Goal: Information Seeking & Learning: Check status

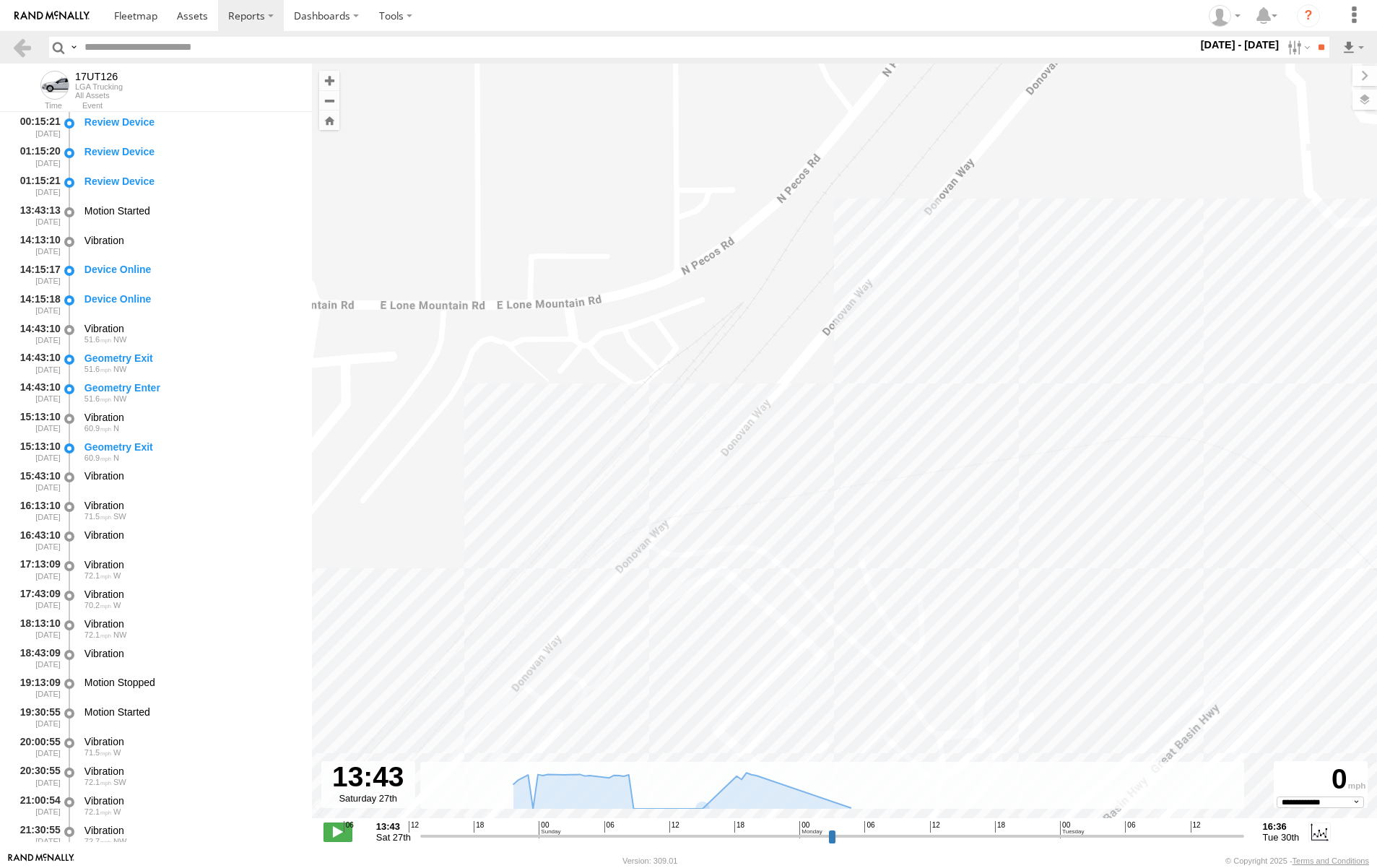
select select "**********"
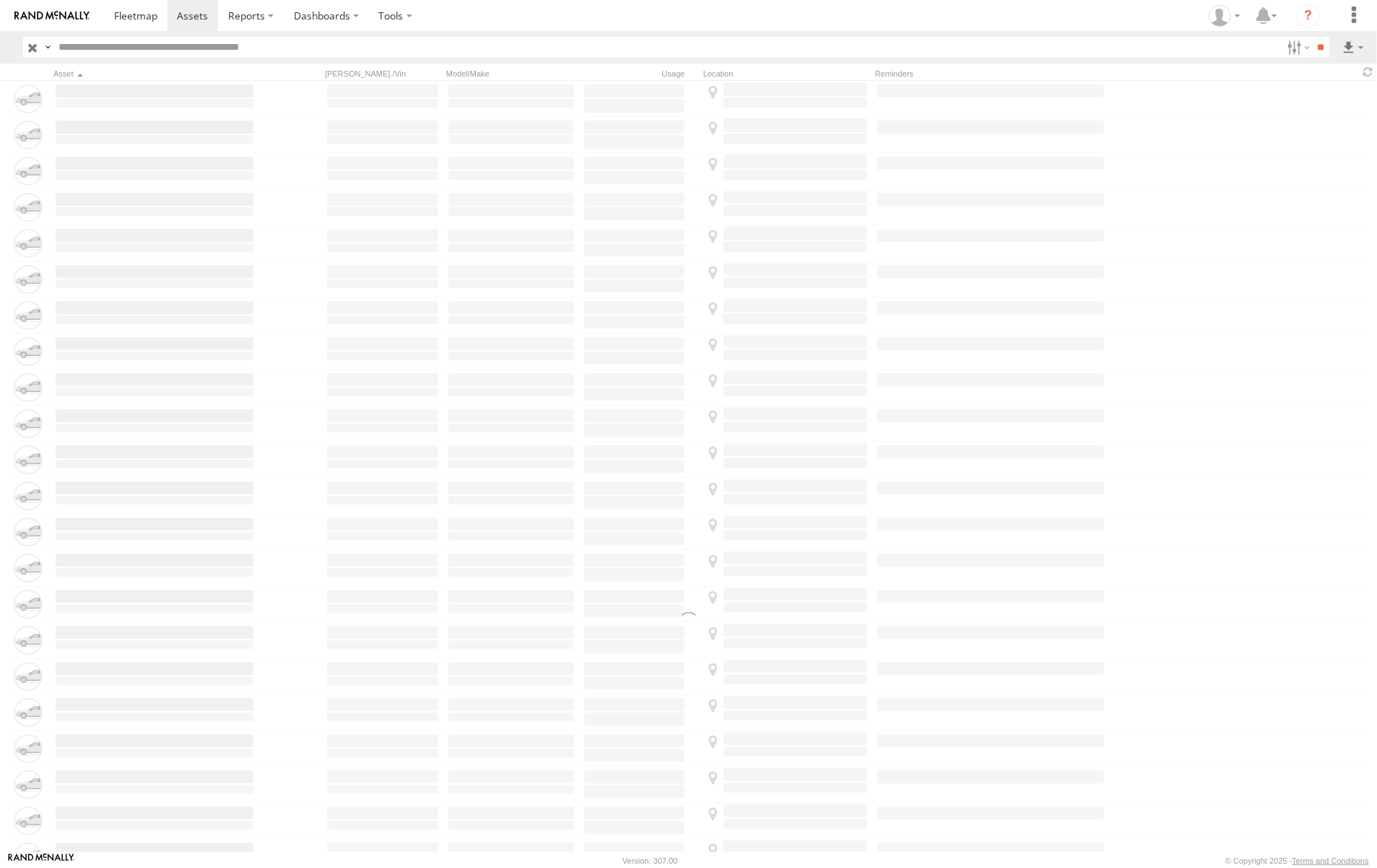
click at [0, 0] on label "×" at bounding box center [0, 0] width 0 height 0
click at [1307, 94] on label at bounding box center [1315, 99] width 88 height 21
click at [0, 0] on label "×" at bounding box center [0, 0] width 0 height 0
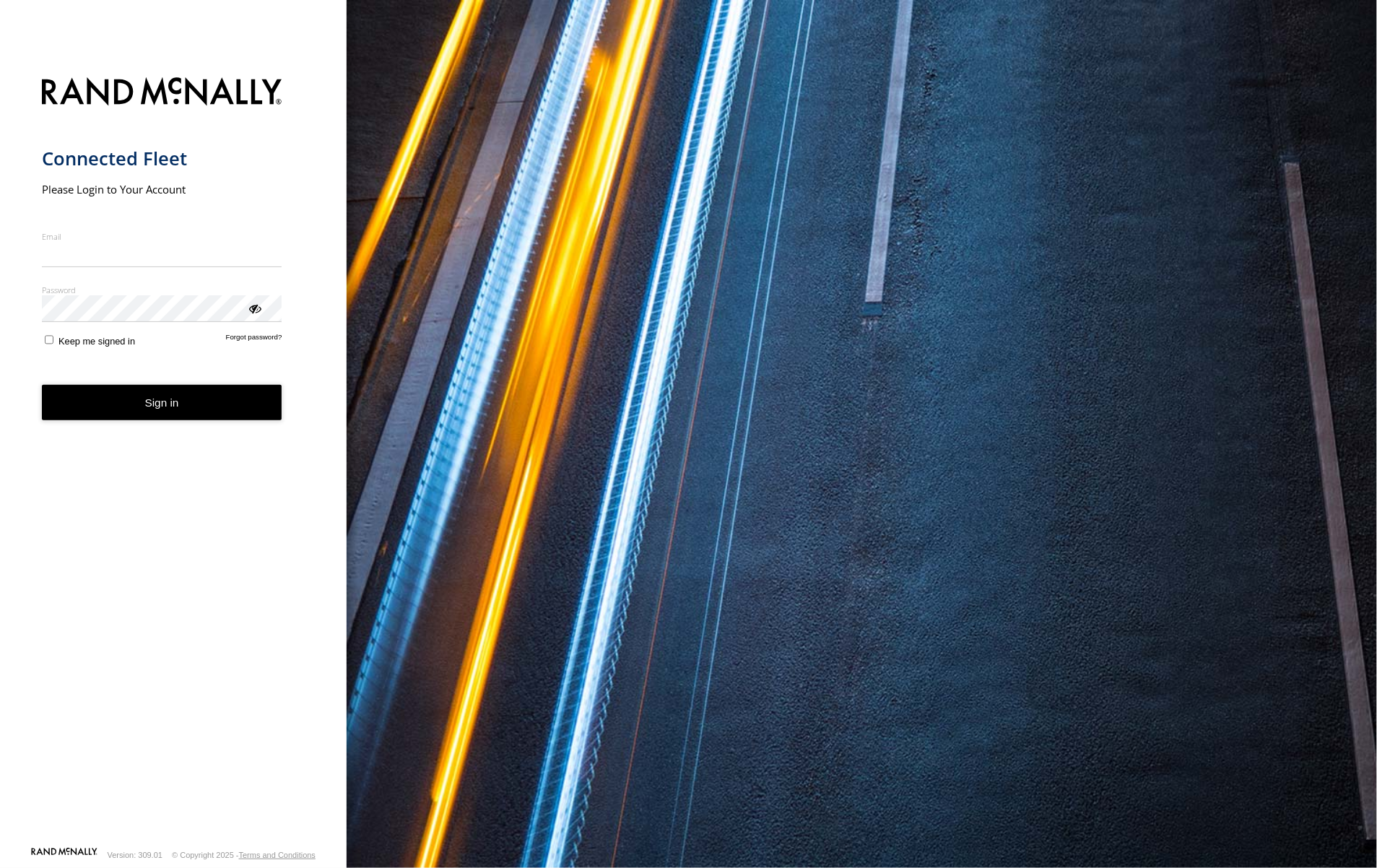
type input "**********"
click at [181, 416] on button "Sign in" at bounding box center [162, 403] width 240 height 35
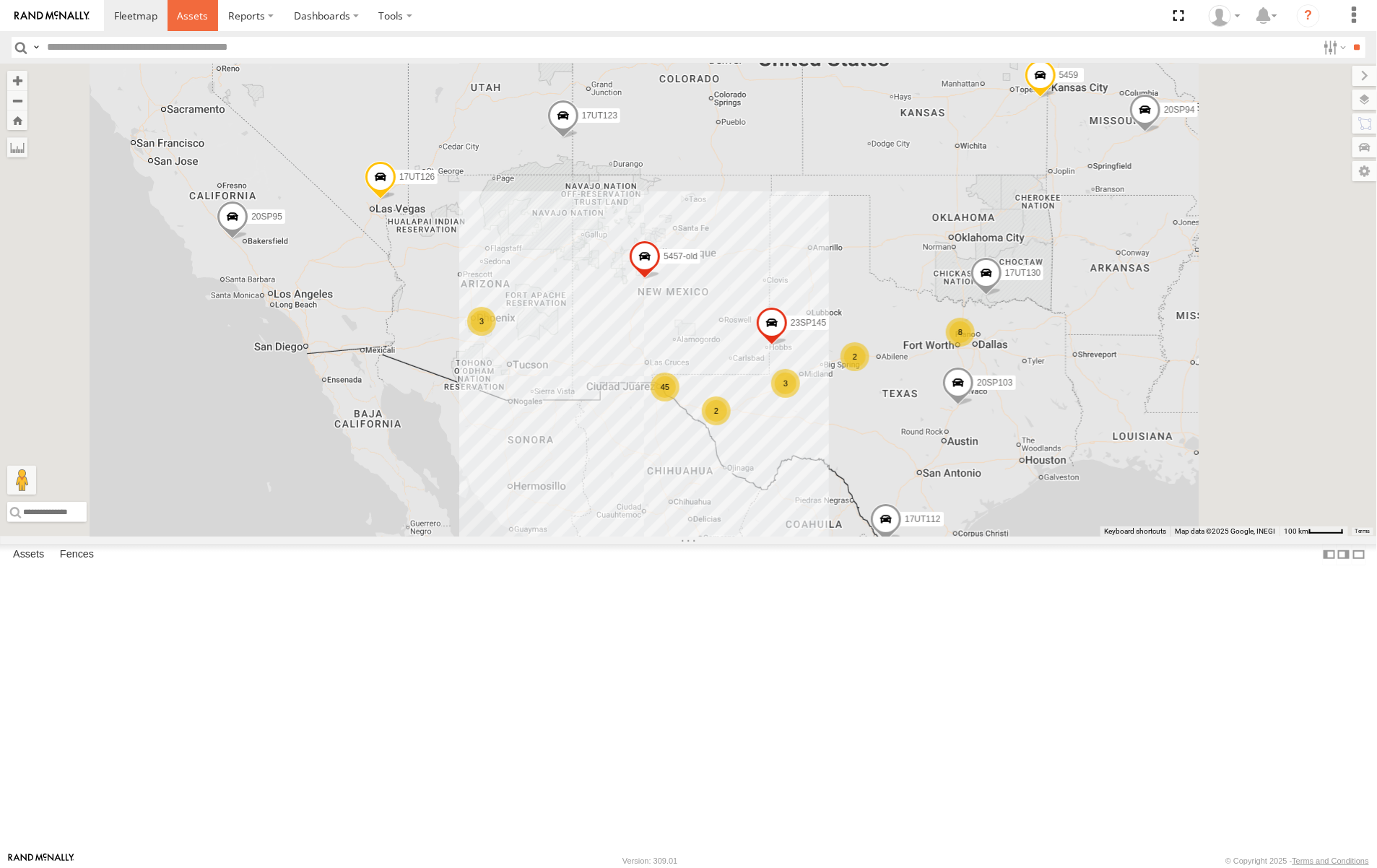
click at [193, 7] on link at bounding box center [193, 15] width 52 height 31
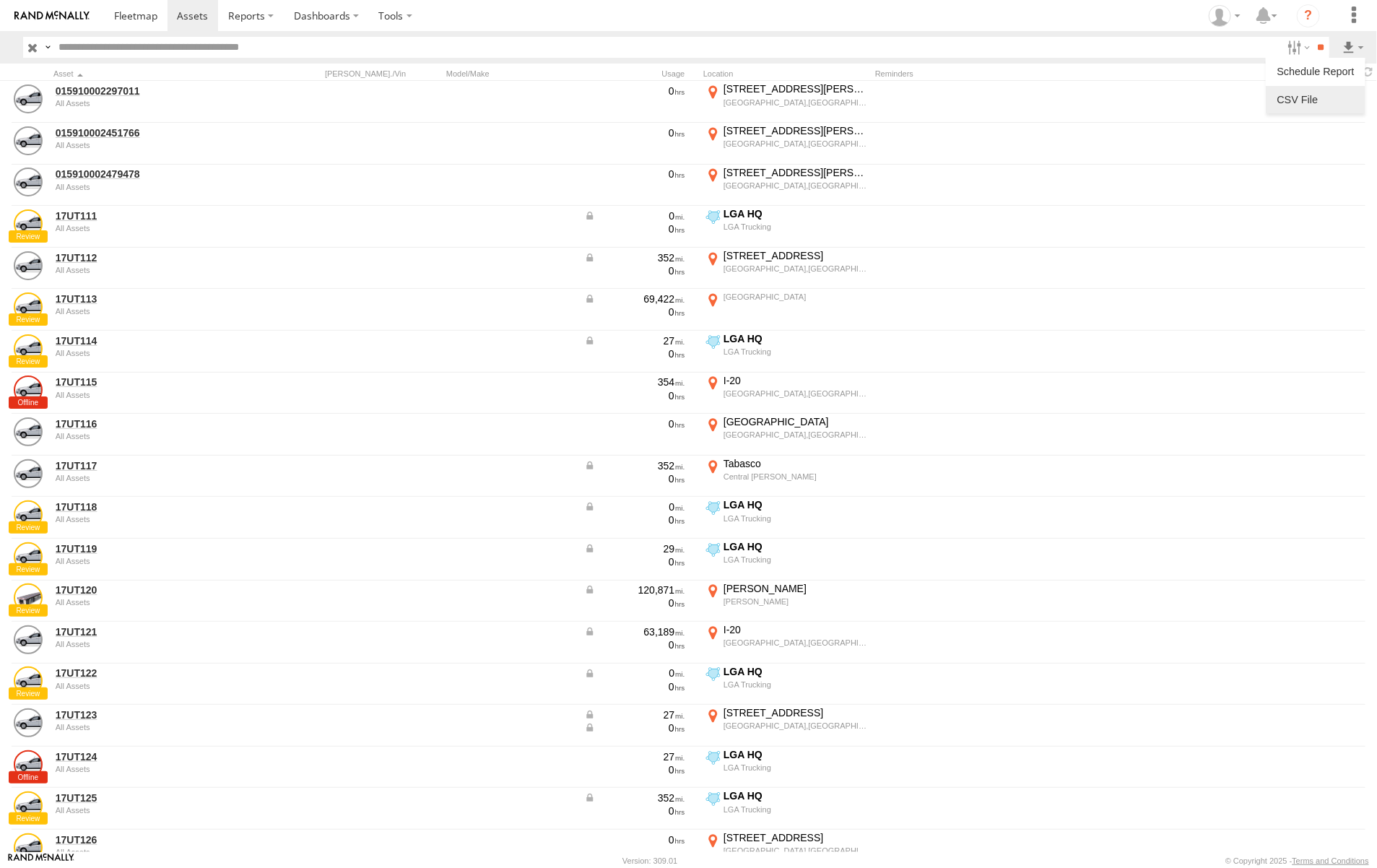
click at [1305, 106] on label at bounding box center [1315, 99] width 88 height 21
click at [0, 0] on button "Export" at bounding box center [0, 0] width 0 height 0
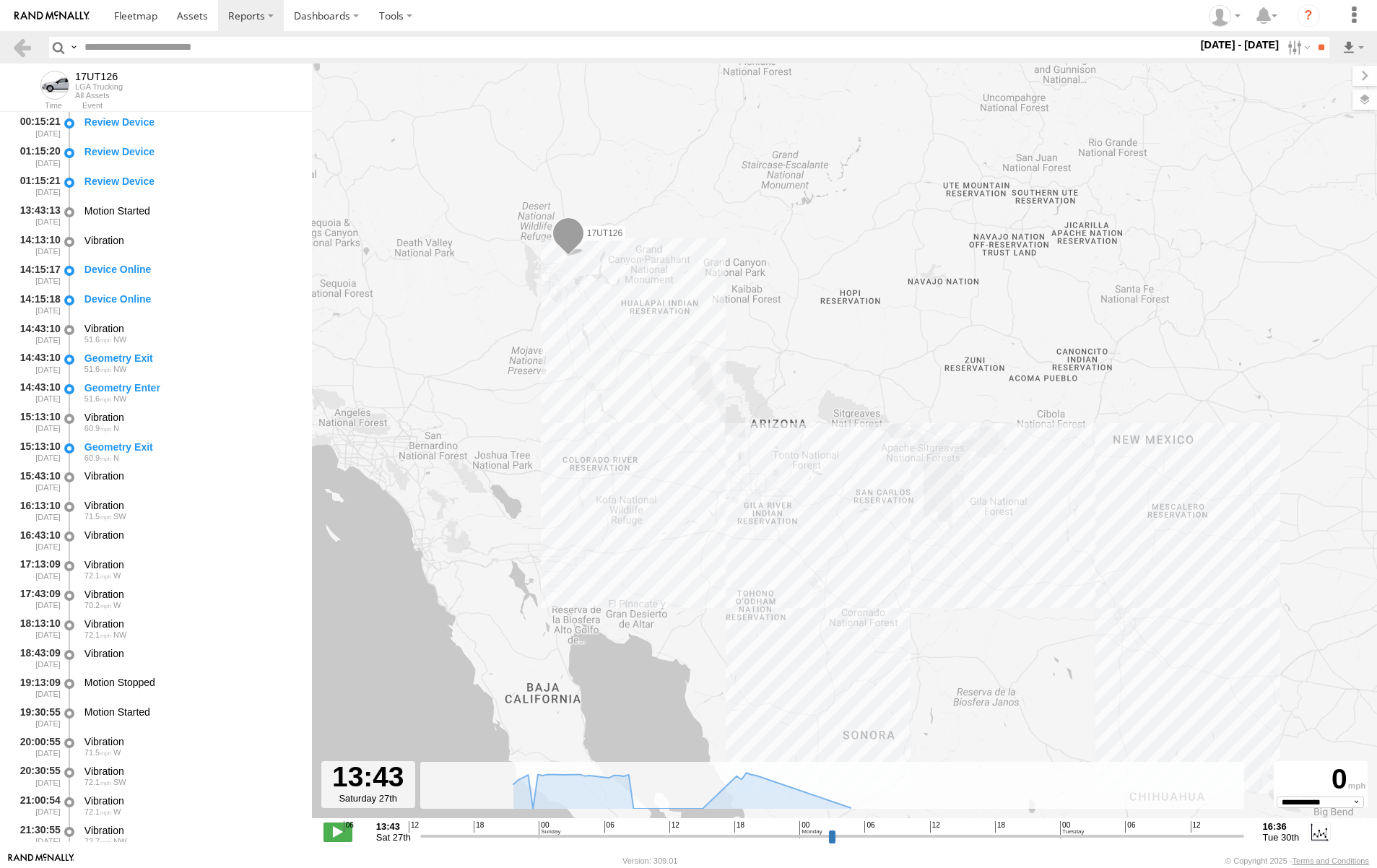
select select "**********"
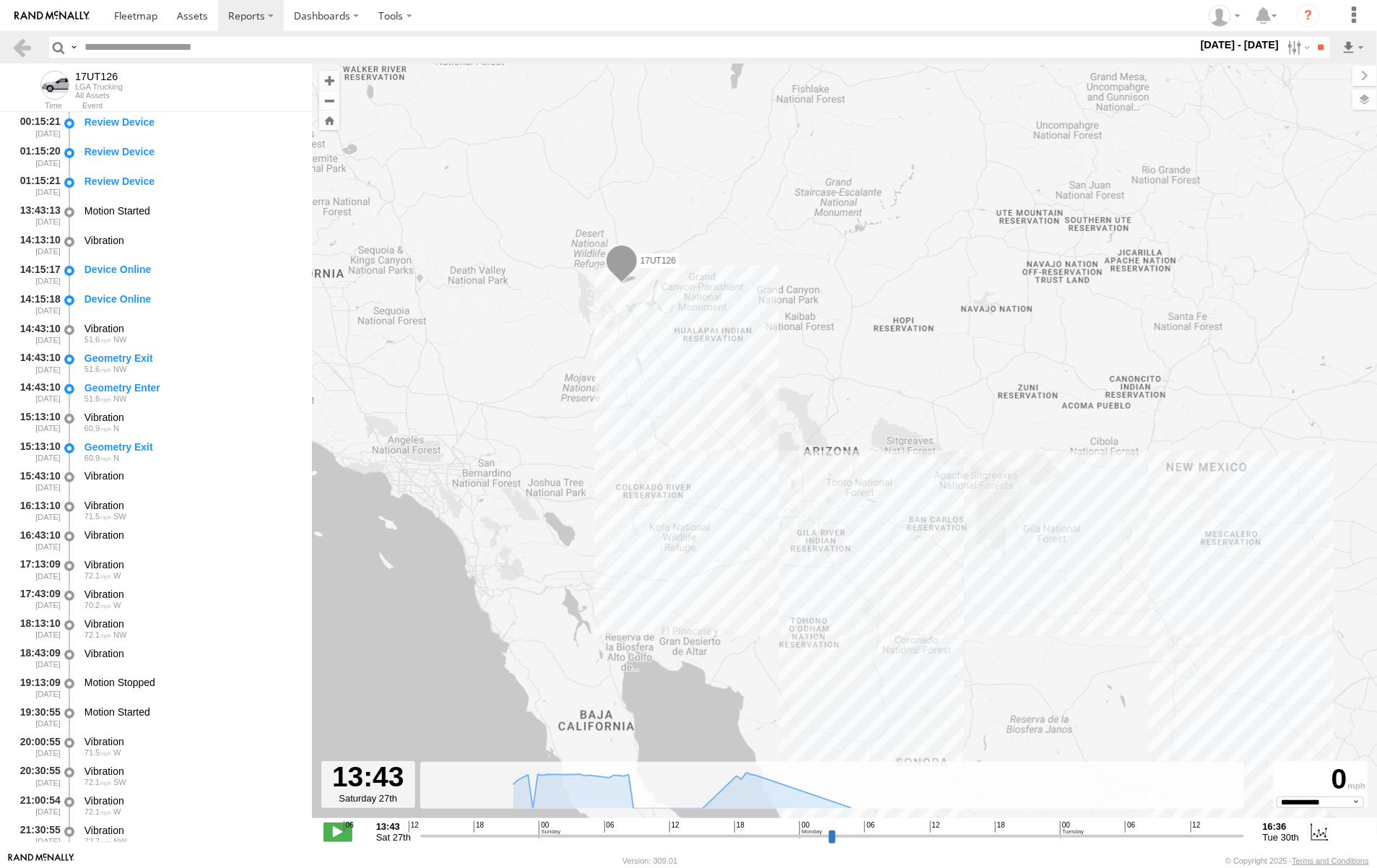
drag, startPoint x: 756, startPoint y: 333, endPoint x: 798, endPoint y: 344, distance: 43.4
click at [798, 344] on div "17UT126" at bounding box center [844, 448] width 1065 height 770
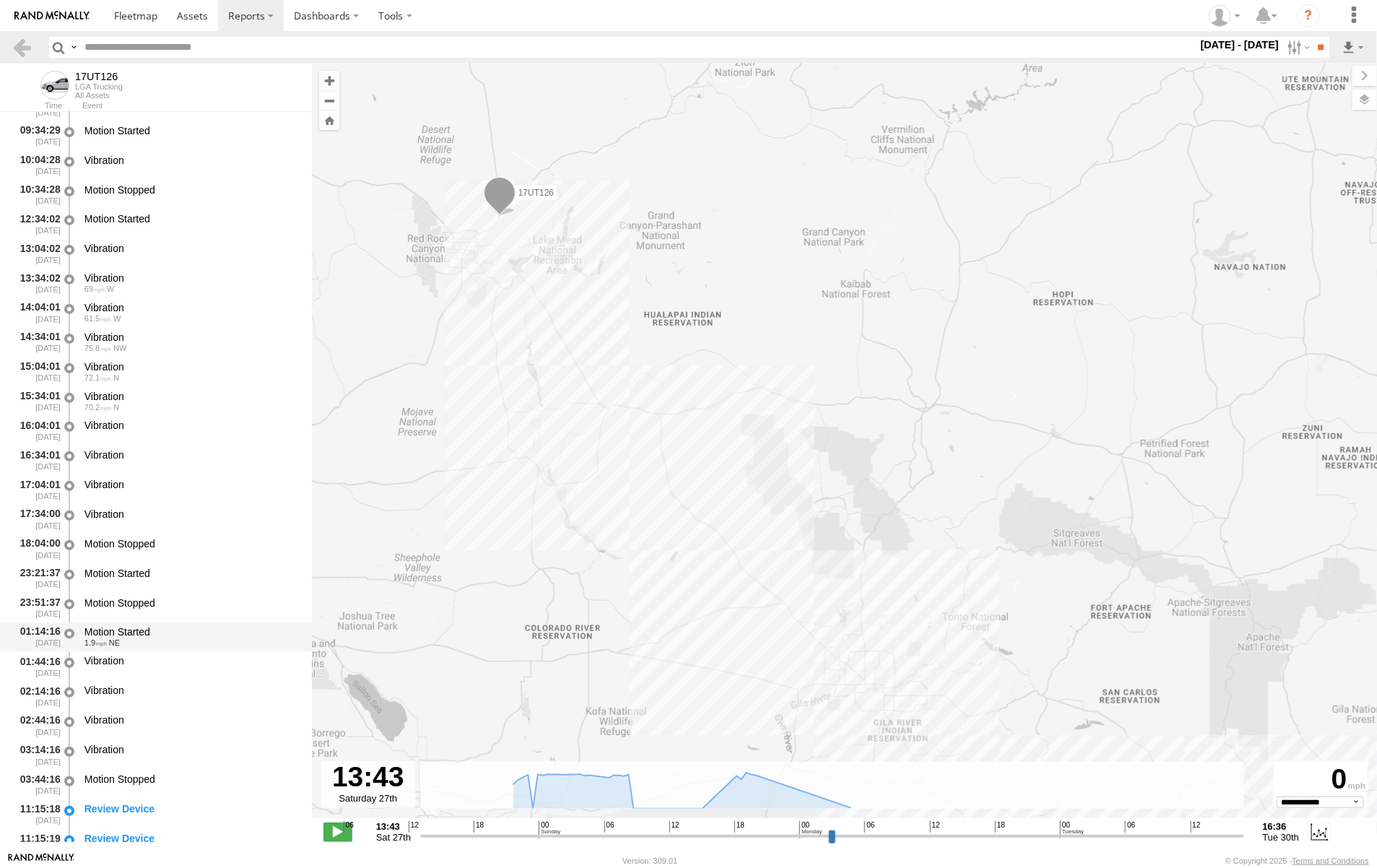
scroll to position [1354, 0]
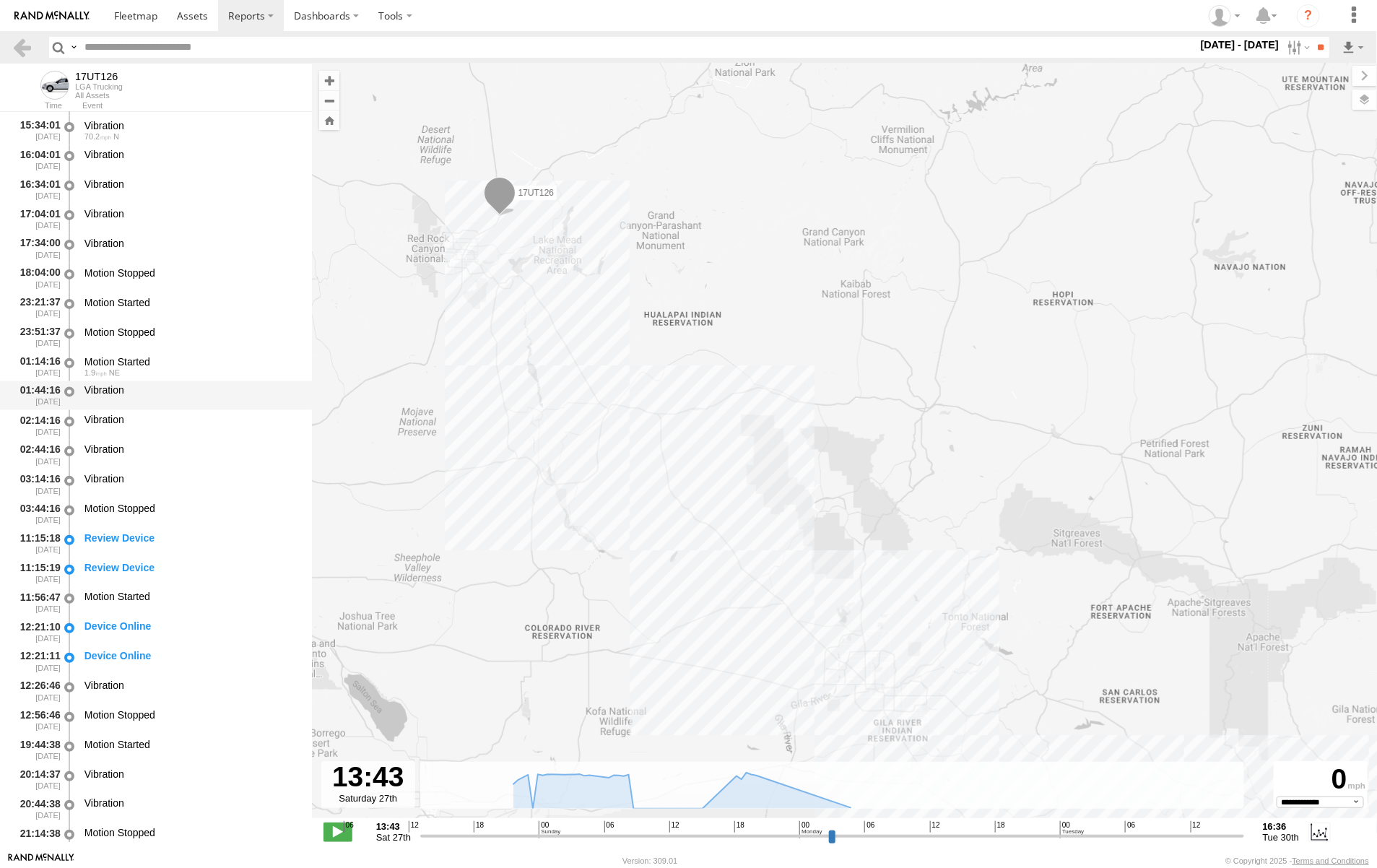
click at [35, 387] on div "01:44:16 [DATE]" at bounding box center [37, 396] width 51 height 27
click at [36, 387] on div "01:44:16 [DATE]" at bounding box center [37, 396] width 51 height 27
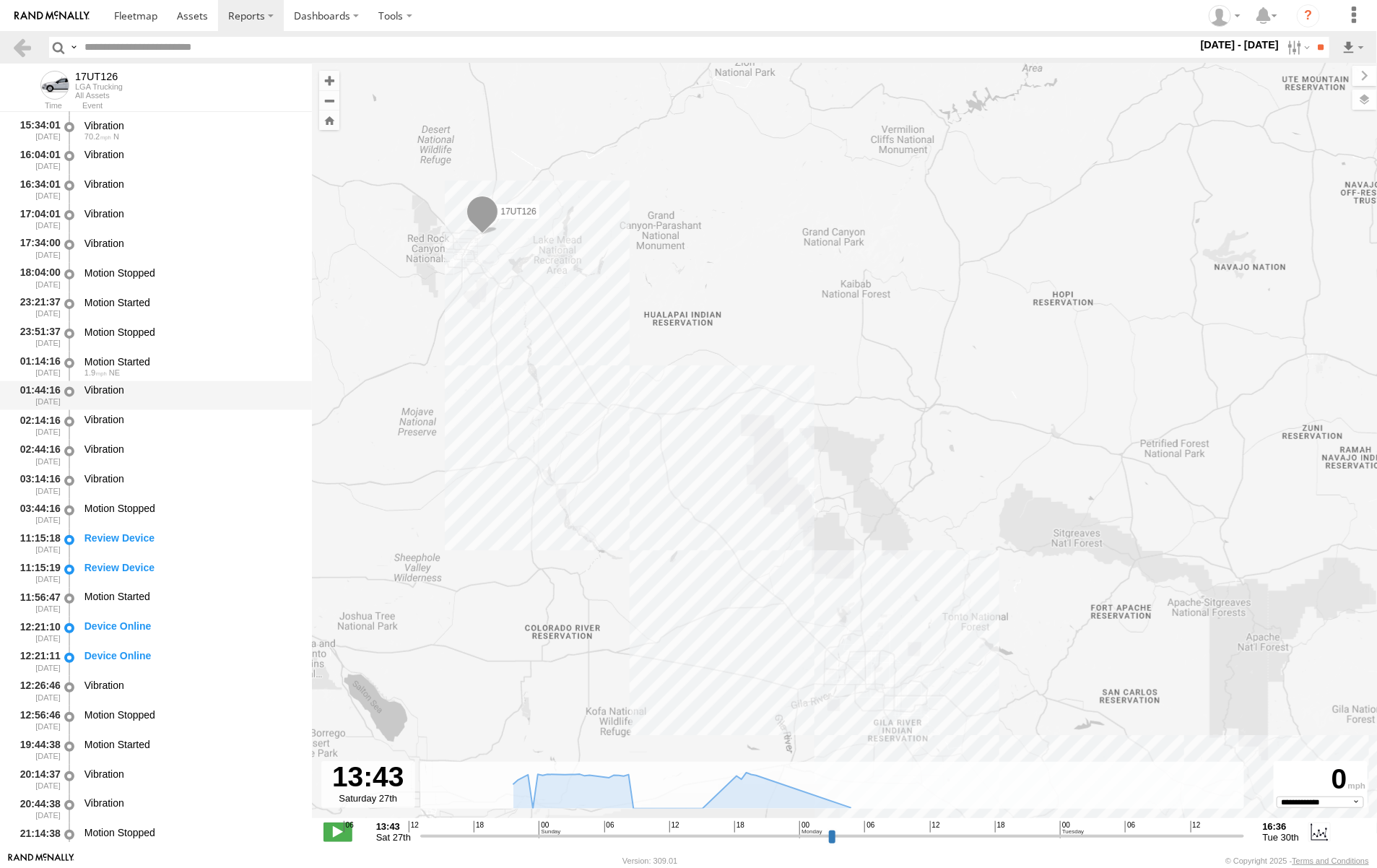
drag, startPoint x: 36, startPoint y: 387, endPoint x: 103, endPoint y: 385, distance: 67.0
click at [103, 385] on div "Vibration" at bounding box center [192, 391] width 214 height 13
click at [49, 400] on div "01:44:16 [DATE]" at bounding box center [37, 396] width 51 height 27
click at [49, 399] on div "01:44:16 [DATE]" at bounding box center [37, 396] width 51 height 27
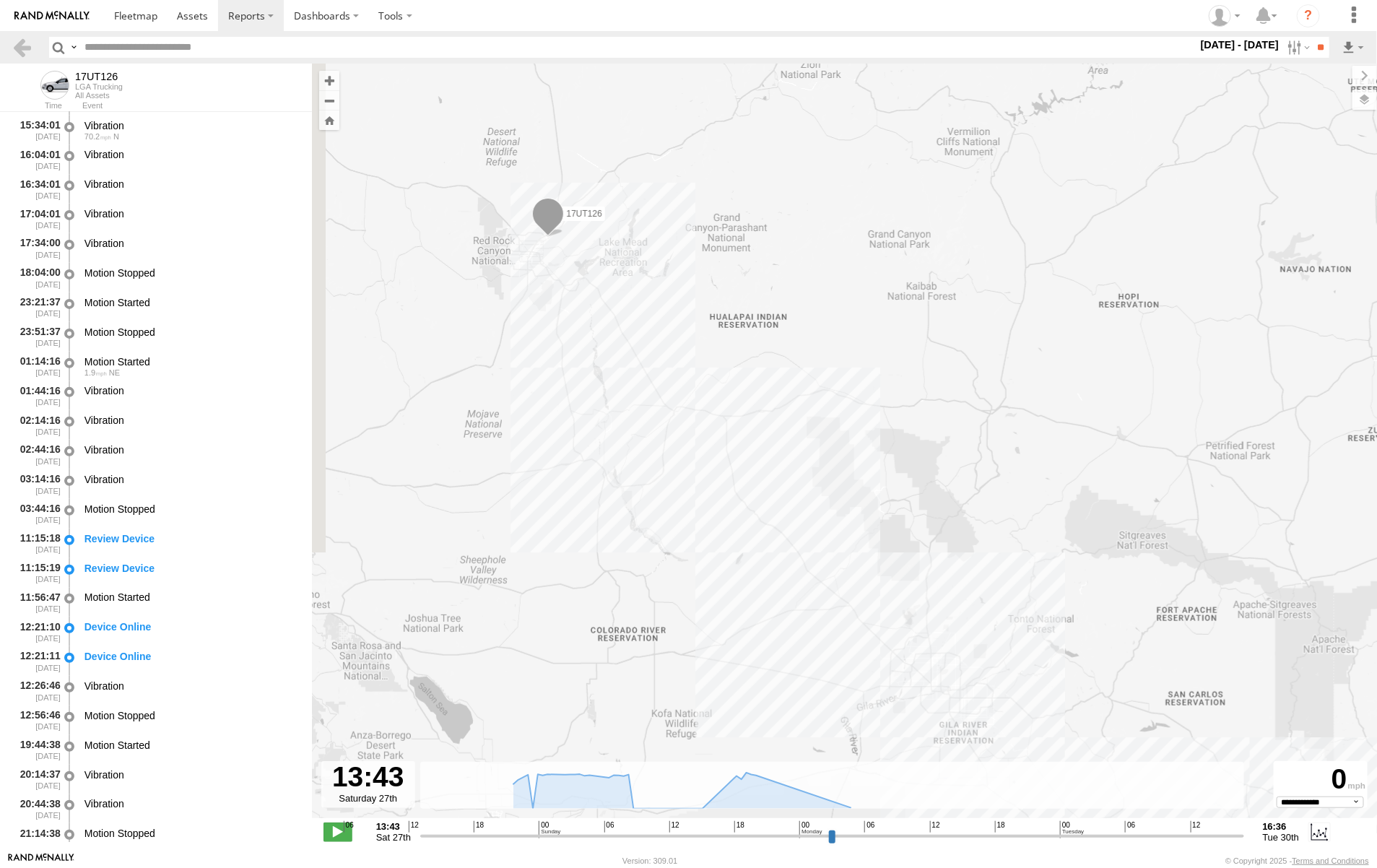
drag, startPoint x: 594, startPoint y: 410, endPoint x: 675, endPoint y: 412, distance: 81.0
click at [670, 415] on div "17UT126" at bounding box center [844, 448] width 1065 height 770
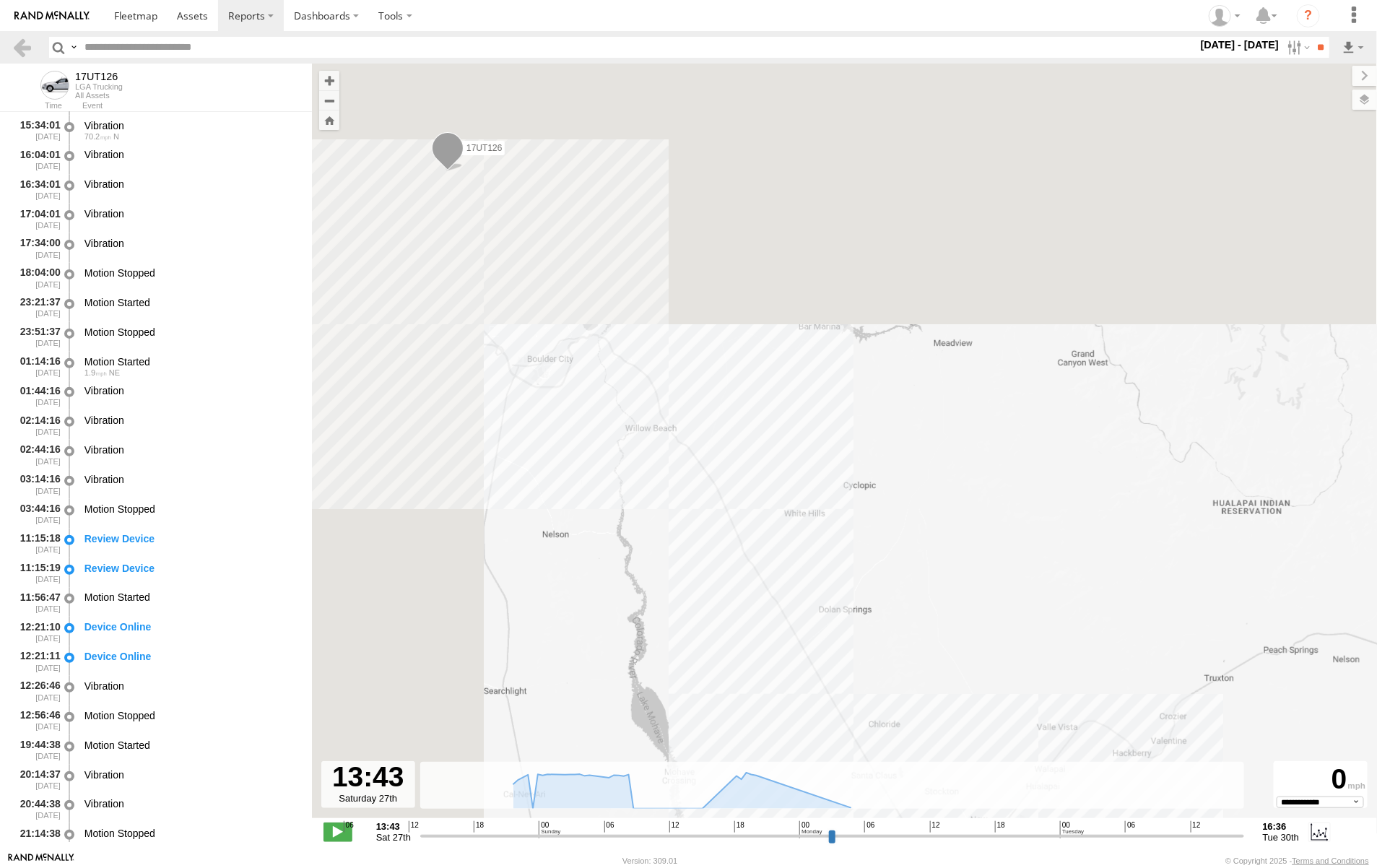
drag, startPoint x: 682, startPoint y: 369, endPoint x: 981, endPoint y: 791, distance: 517.2
click at [979, 793] on div "← Move left → Move right ↑ Move up ↓ Move down + Zoom in - Zoom out Home Jump l…" at bounding box center [844, 457] width 1065 height 788
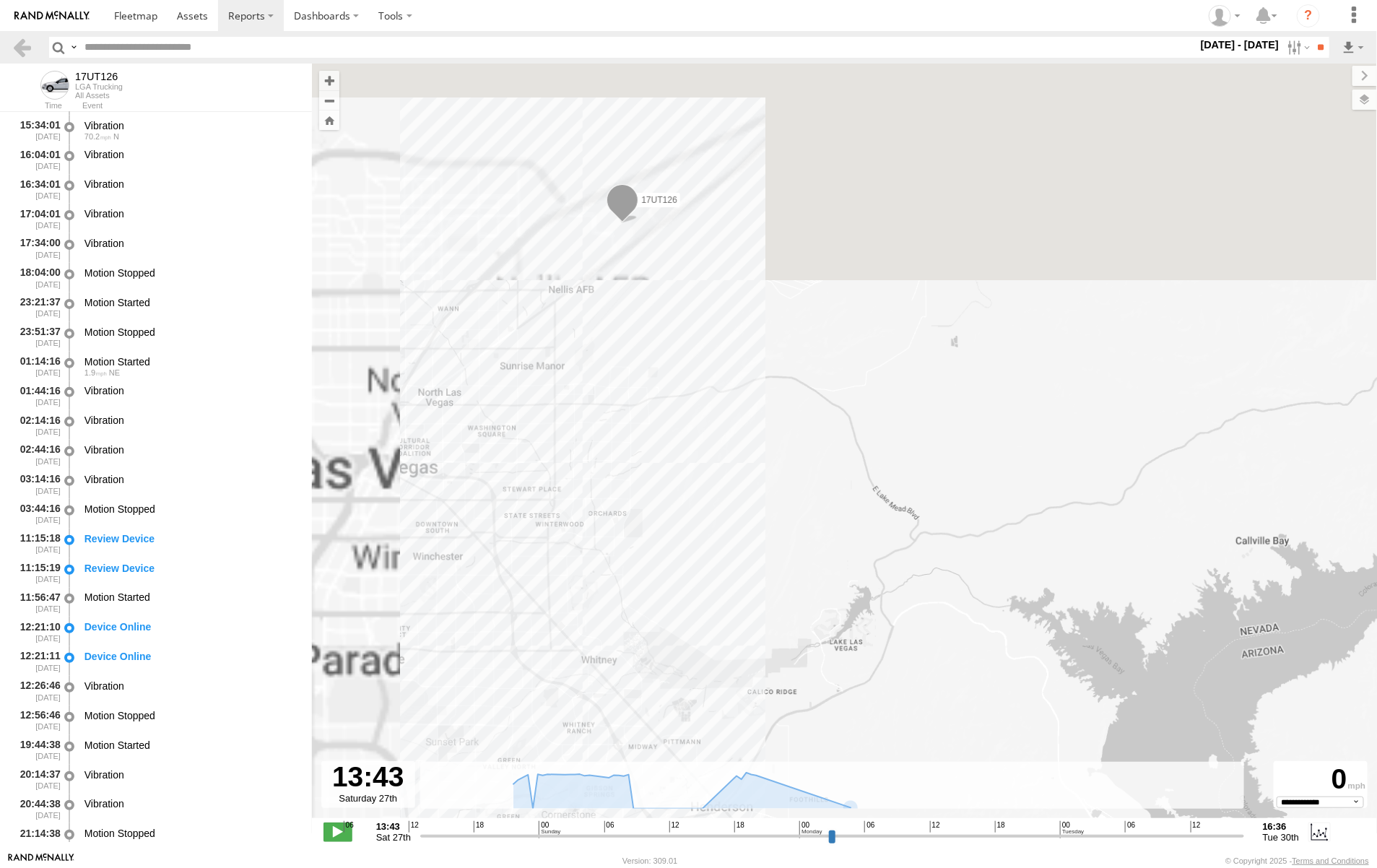
drag, startPoint x: 592, startPoint y: 365, endPoint x: 981, endPoint y: 892, distance: 655.0
click at [981, 867] on html at bounding box center [688, 434] width 1377 height 868
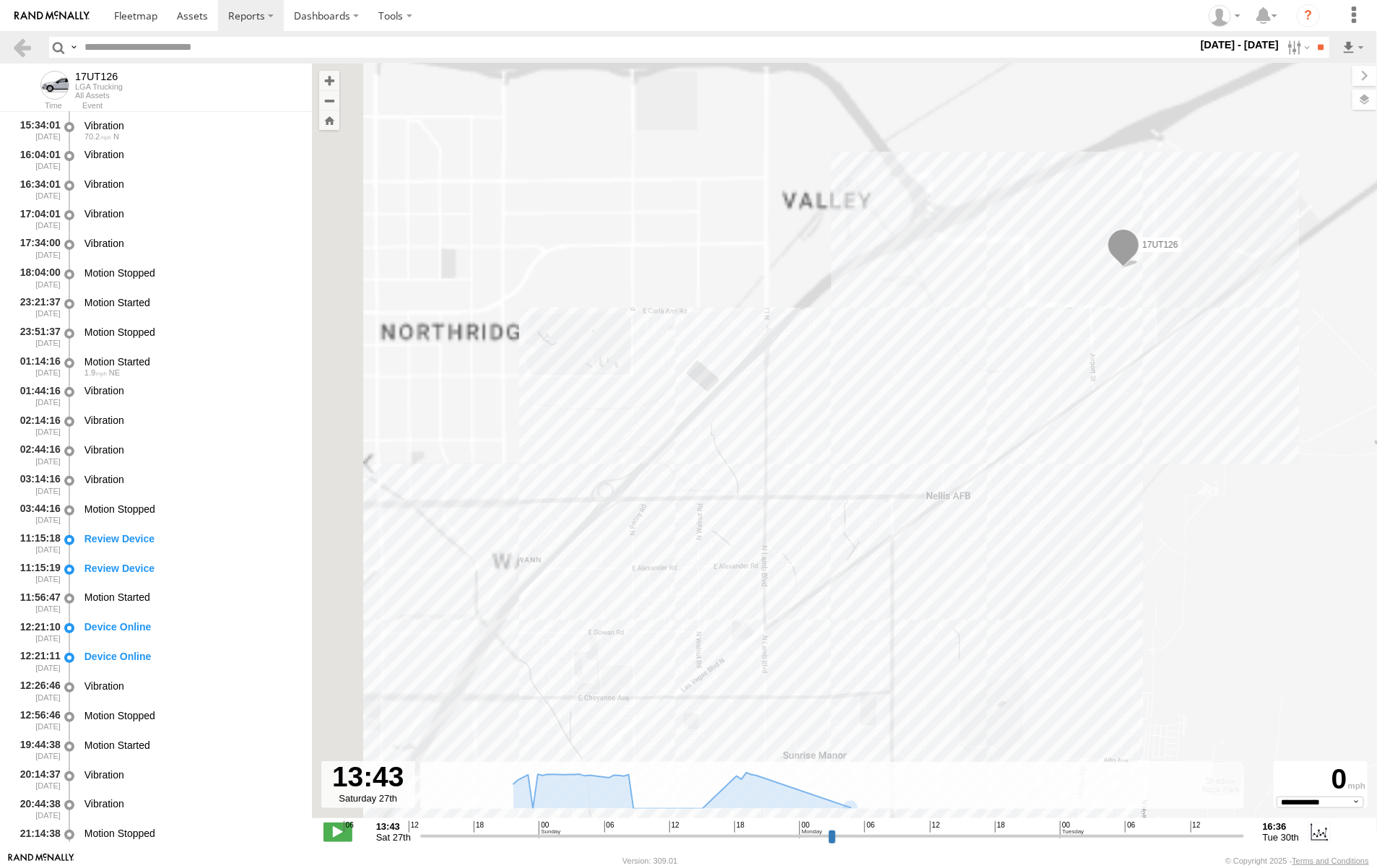
drag, startPoint x: 693, startPoint y: 471, endPoint x: 805, endPoint y: 571, distance: 150.1
click at [805, 571] on div "17UT126" at bounding box center [844, 448] width 1065 height 770
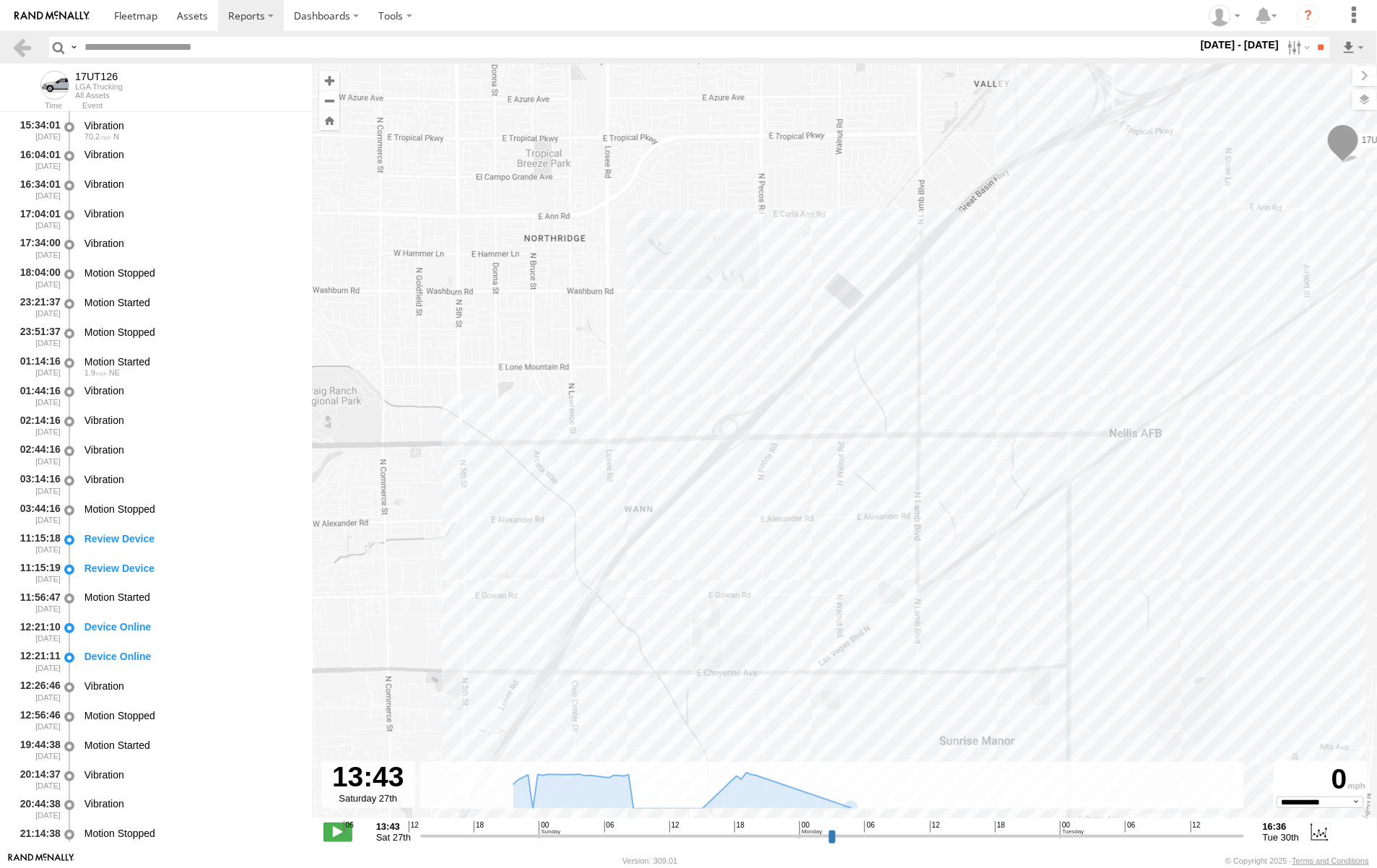
drag, startPoint x: 673, startPoint y: 481, endPoint x: 842, endPoint y: 406, distance: 184.9
click at [842, 406] on div "17UT126" at bounding box center [844, 448] width 1065 height 770
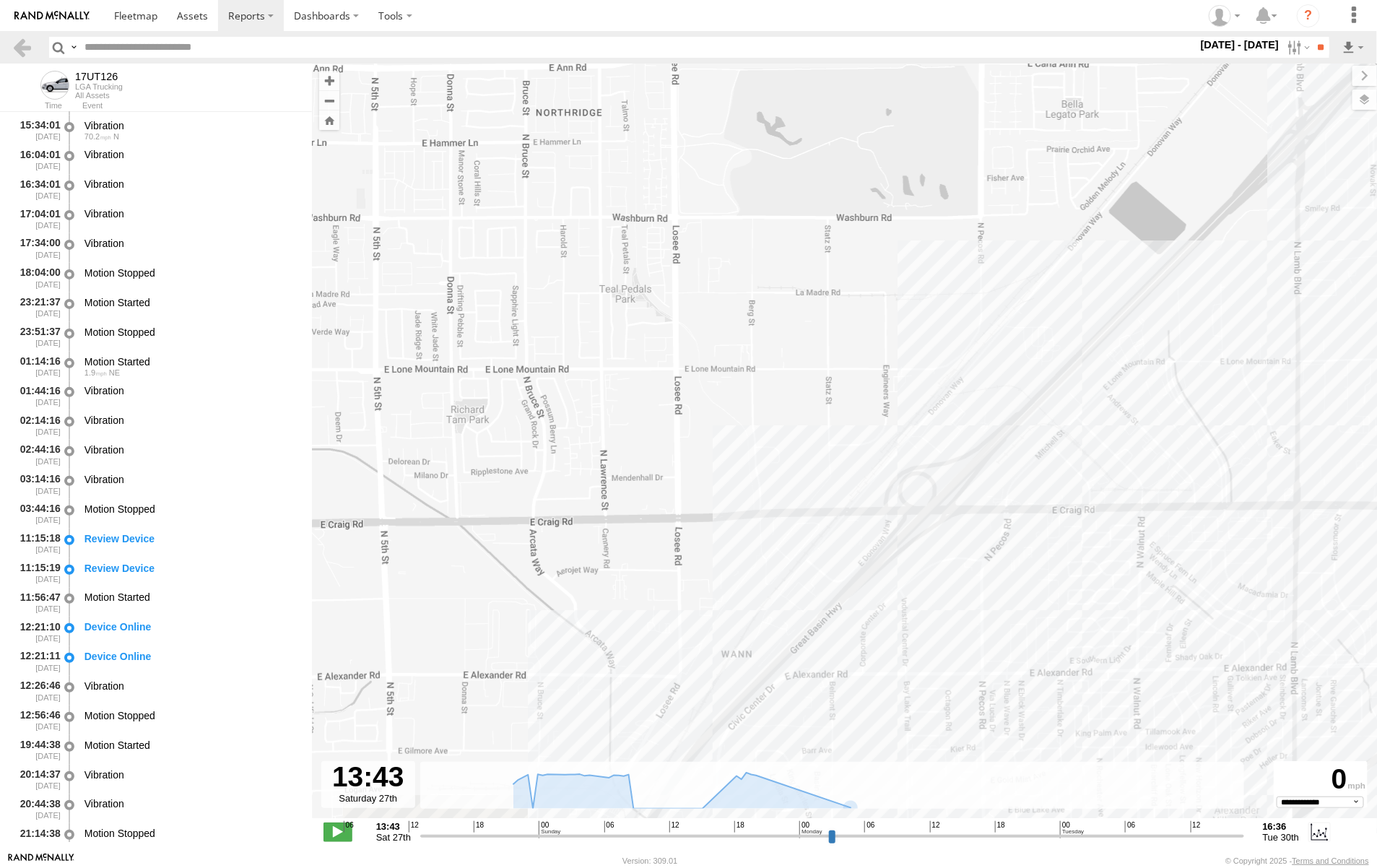
drag, startPoint x: 825, startPoint y: 390, endPoint x: 1153, endPoint y: 428, distance: 330.2
click at [1153, 428] on div "17UT126" at bounding box center [844, 448] width 1065 height 770
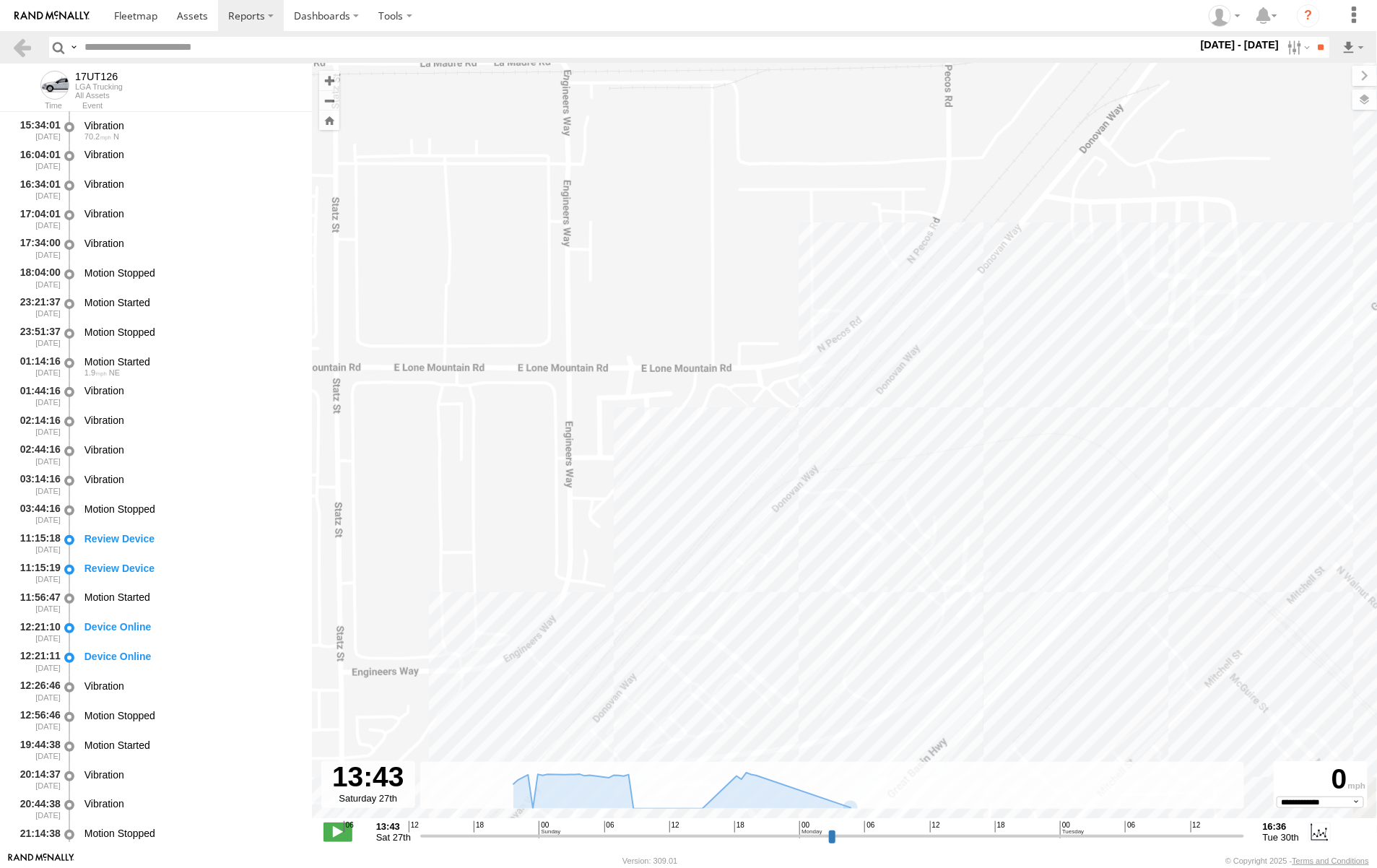
drag, startPoint x: 979, startPoint y: 268, endPoint x: 918, endPoint y: 687, distance: 423.4
click at [920, 698] on div "17UT126" at bounding box center [844, 448] width 1065 height 770
drag, startPoint x: 594, startPoint y: 333, endPoint x: 981, endPoint y: 657, distance: 504.7
click at [981, 657] on div "17UT126" at bounding box center [844, 448] width 1065 height 770
drag, startPoint x: 1073, startPoint y: 543, endPoint x: 1049, endPoint y: 562, distance: 30.6
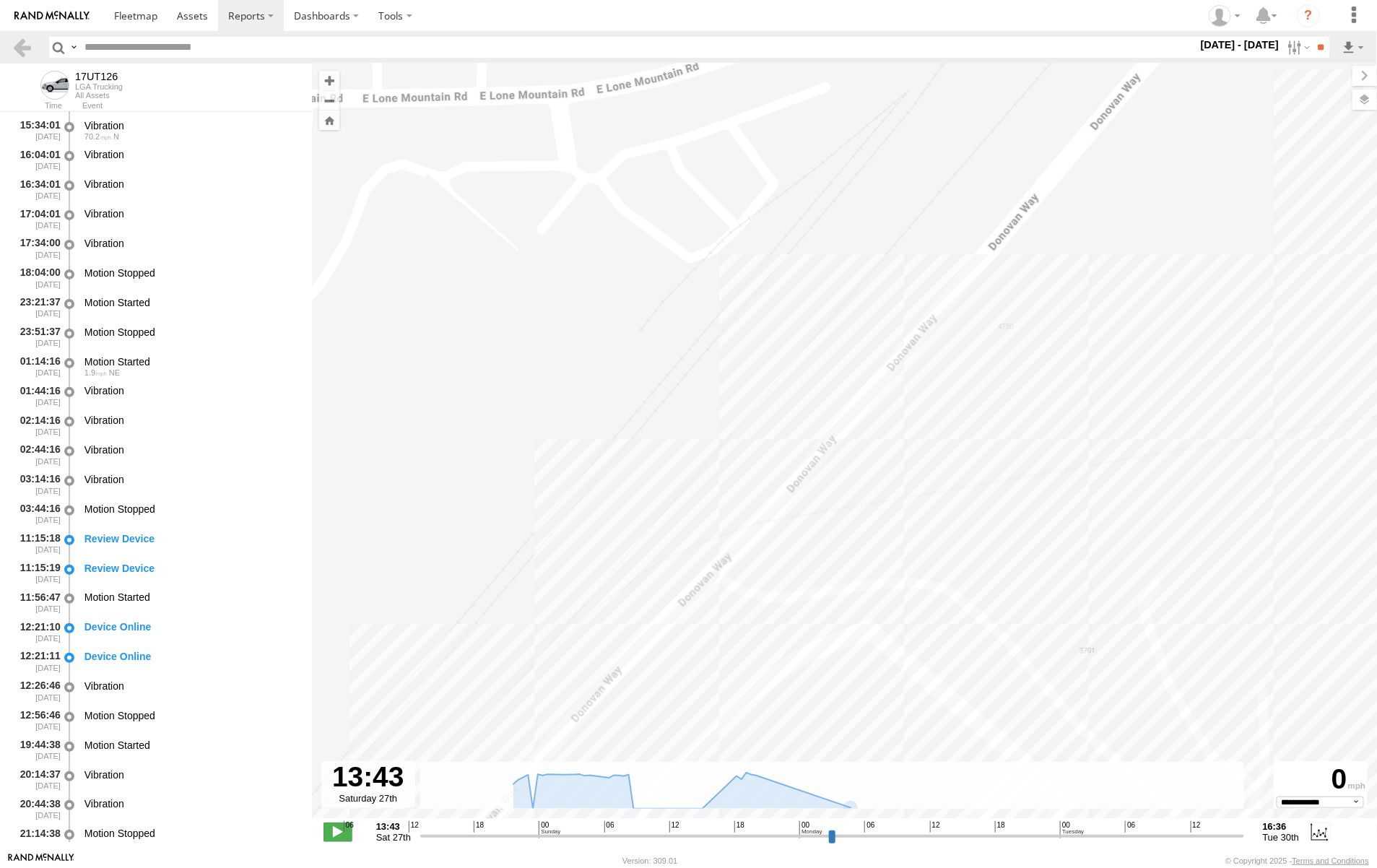
click at [1049, 562] on div "17UT126" at bounding box center [844, 448] width 1065 height 770
drag, startPoint x: 651, startPoint y: 488, endPoint x: 909, endPoint y: 550, distance: 265.3
click at [909, 550] on div "17UT126" at bounding box center [844, 448] width 1065 height 770
drag, startPoint x: 1002, startPoint y: 530, endPoint x: 945, endPoint y: 518, distance: 58.2
click at [945, 518] on div "17UT126" at bounding box center [844, 448] width 1065 height 770
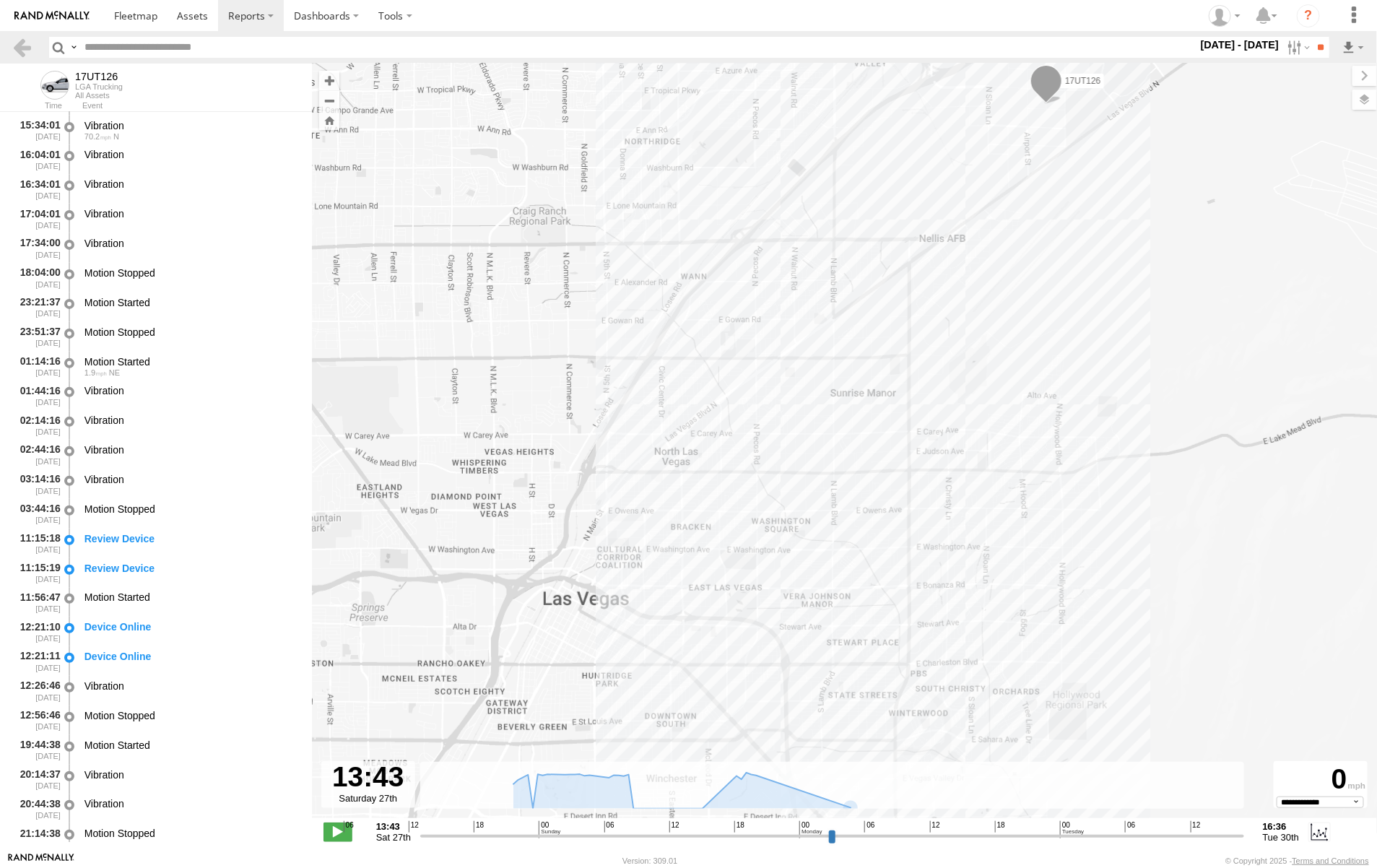
drag, startPoint x: 1034, startPoint y: 444, endPoint x: 833, endPoint y: 222, distance: 299.5
click at [833, 222] on div "17UT126" at bounding box center [844, 448] width 1065 height 770
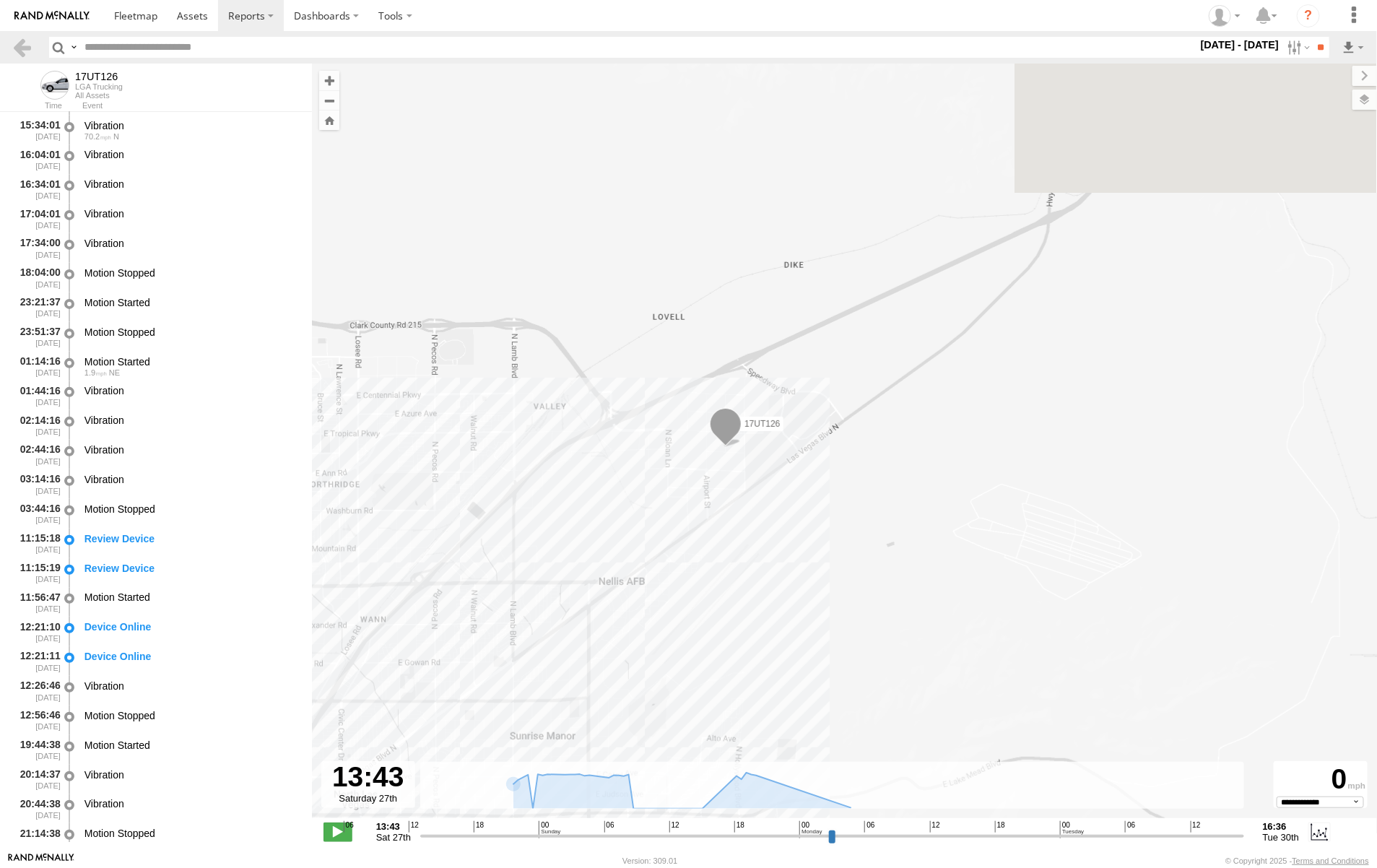
drag, startPoint x: 1105, startPoint y: 265, endPoint x: 782, endPoint y: 611, distance: 473.3
click at [782, 611] on div "17UT126" at bounding box center [844, 448] width 1065 height 770
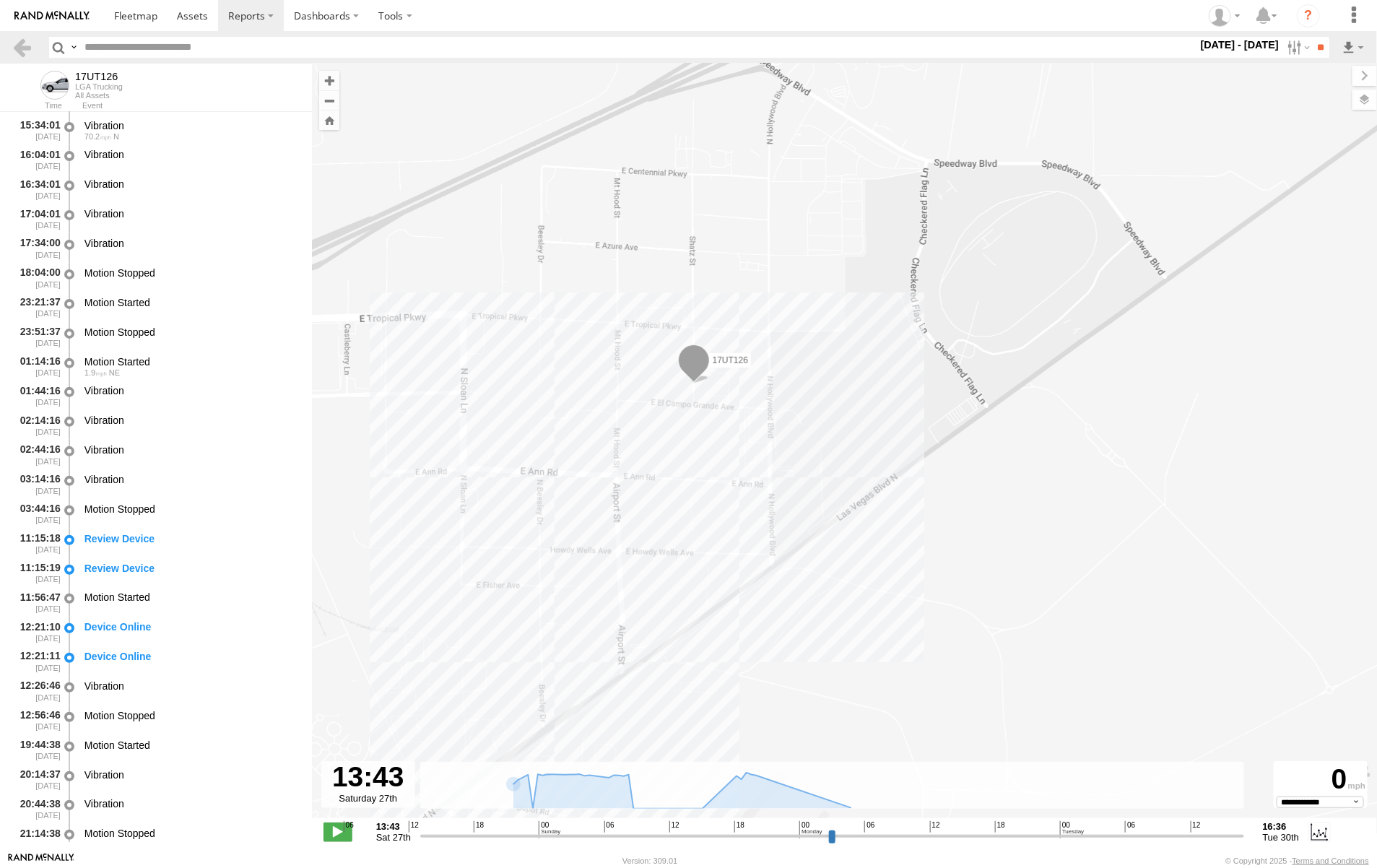
drag, startPoint x: 792, startPoint y: 430, endPoint x: 986, endPoint y: 434, distance: 194.0
click at [986, 434] on div "17UT126" at bounding box center [844, 448] width 1065 height 770
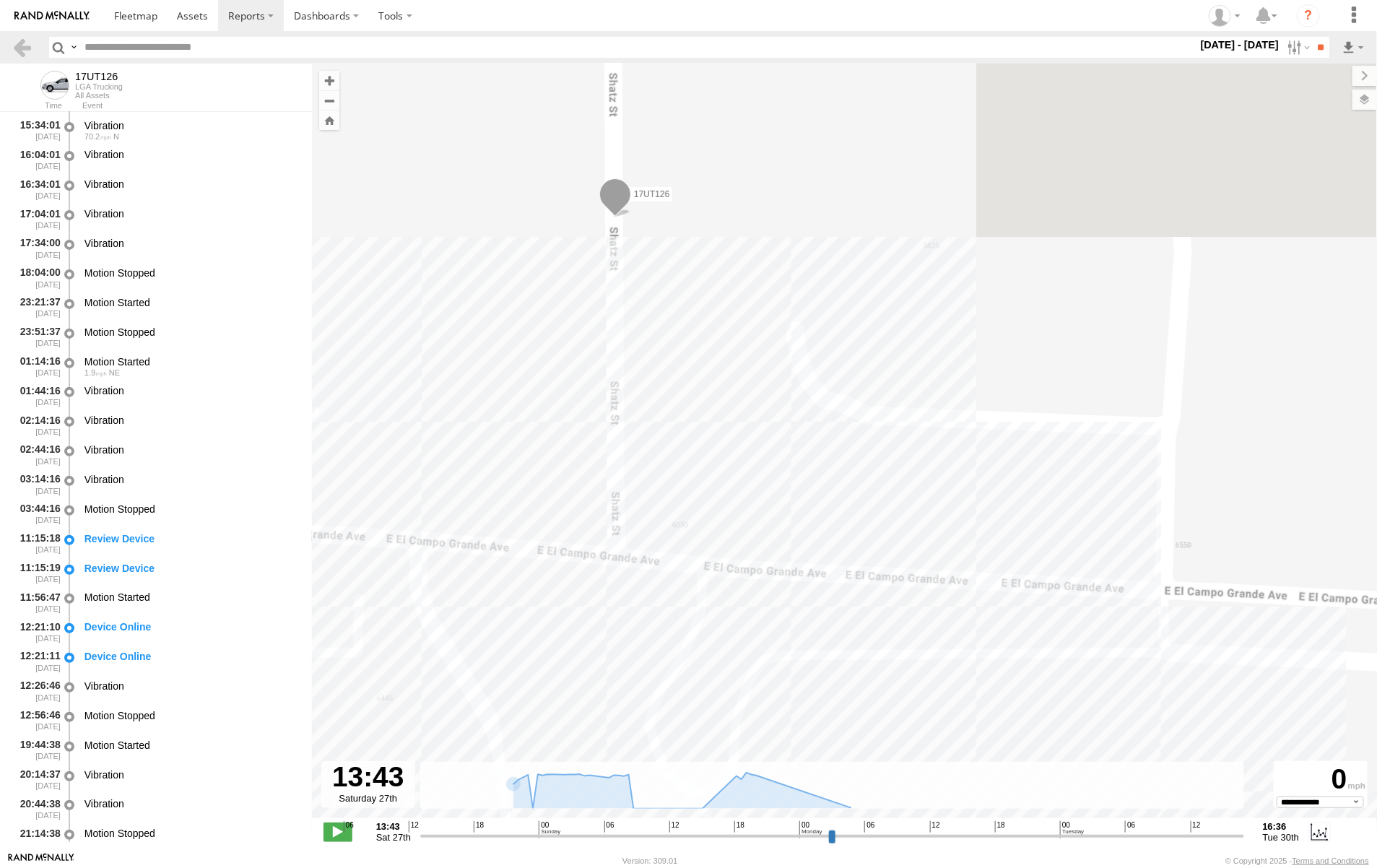
drag, startPoint x: 850, startPoint y: 455, endPoint x: 1103, endPoint y: 842, distance: 462.4
click at [1103, 842] on div "← Move left → Move right ↑ Move up ↓ Move down + Zoom in - Zoom out Home Jump l…" at bounding box center [844, 457] width 1065 height 788
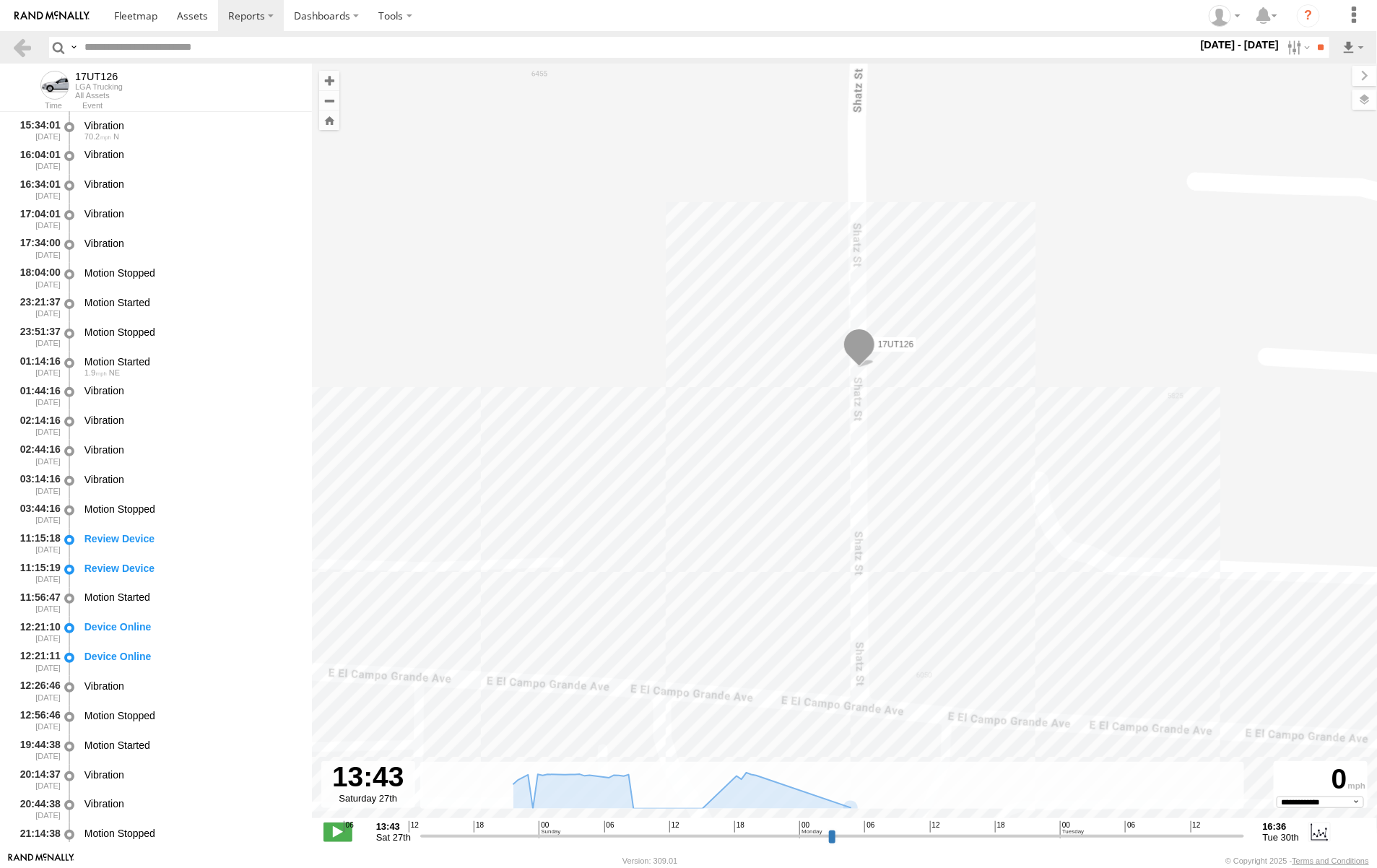
drag, startPoint x: 953, startPoint y: 571, endPoint x: 774, endPoint y: 153, distance: 454.7
click at [774, 153] on div "17UT126" at bounding box center [844, 448] width 1065 height 770
drag, startPoint x: 1157, startPoint y: 385, endPoint x: 1055, endPoint y: 374, distance: 102.6
click at [1055, 374] on div "17UT126" at bounding box center [844, 448] width 1065 height 770
